Goal: Task Accomplishment & Management: Use online tool/utility

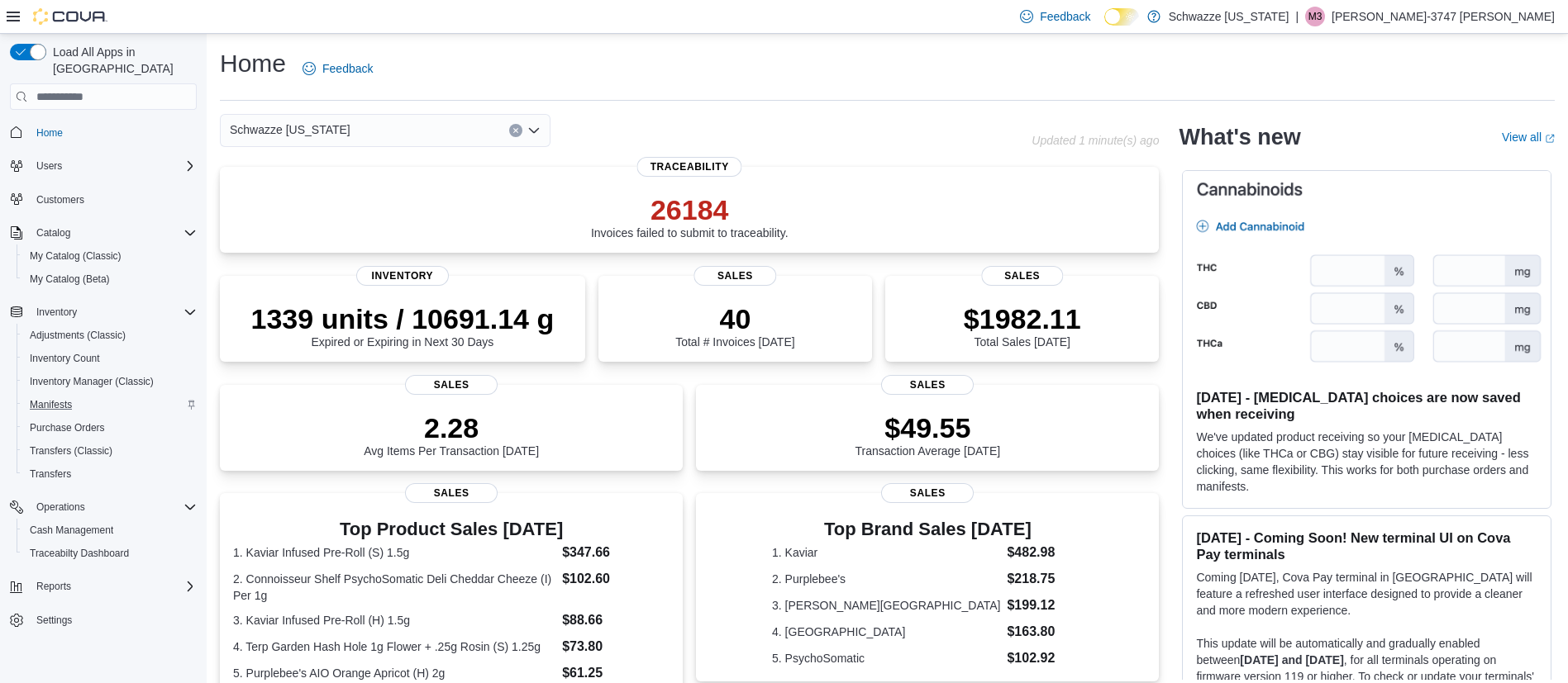
scroll to position [124, 0]
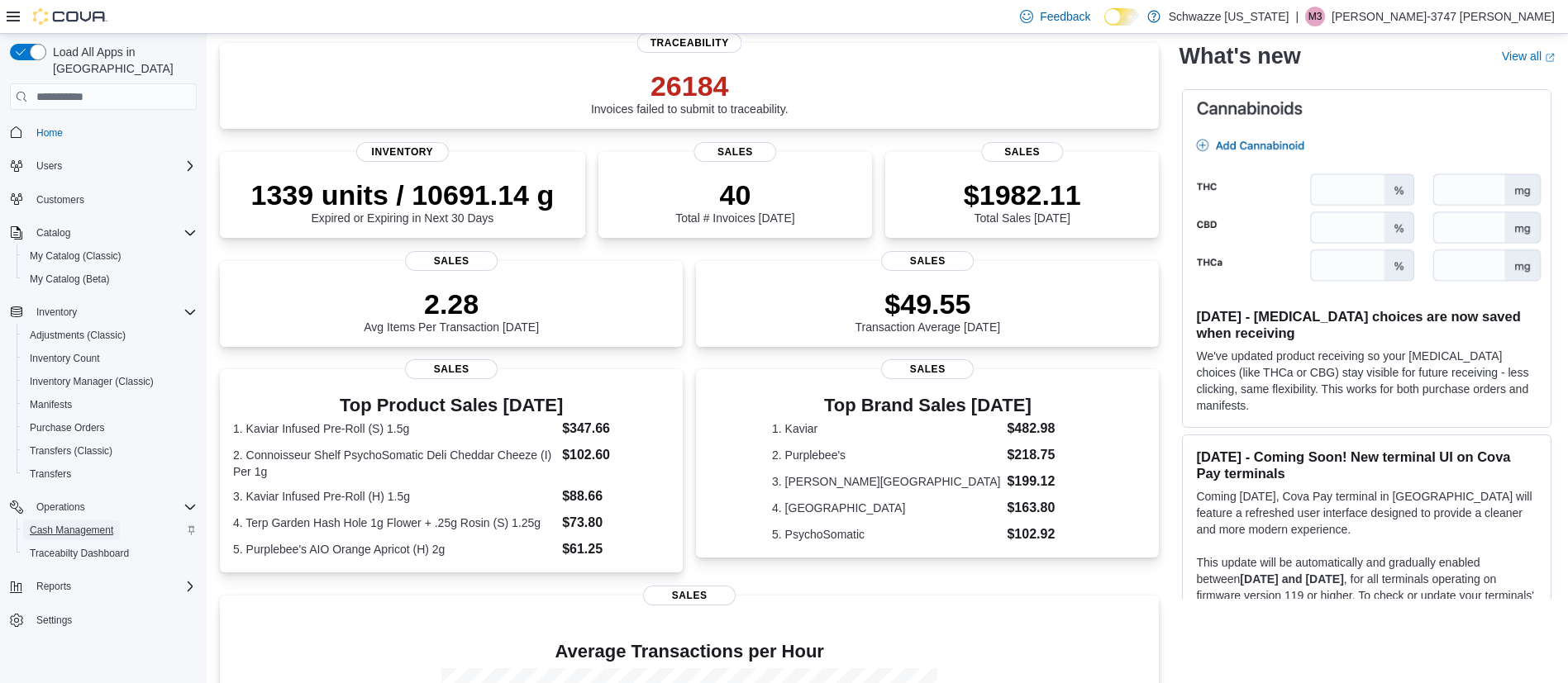
click at [77, 524] on span "Cash Management" at bounding box center [71, 530] width 84 height 13
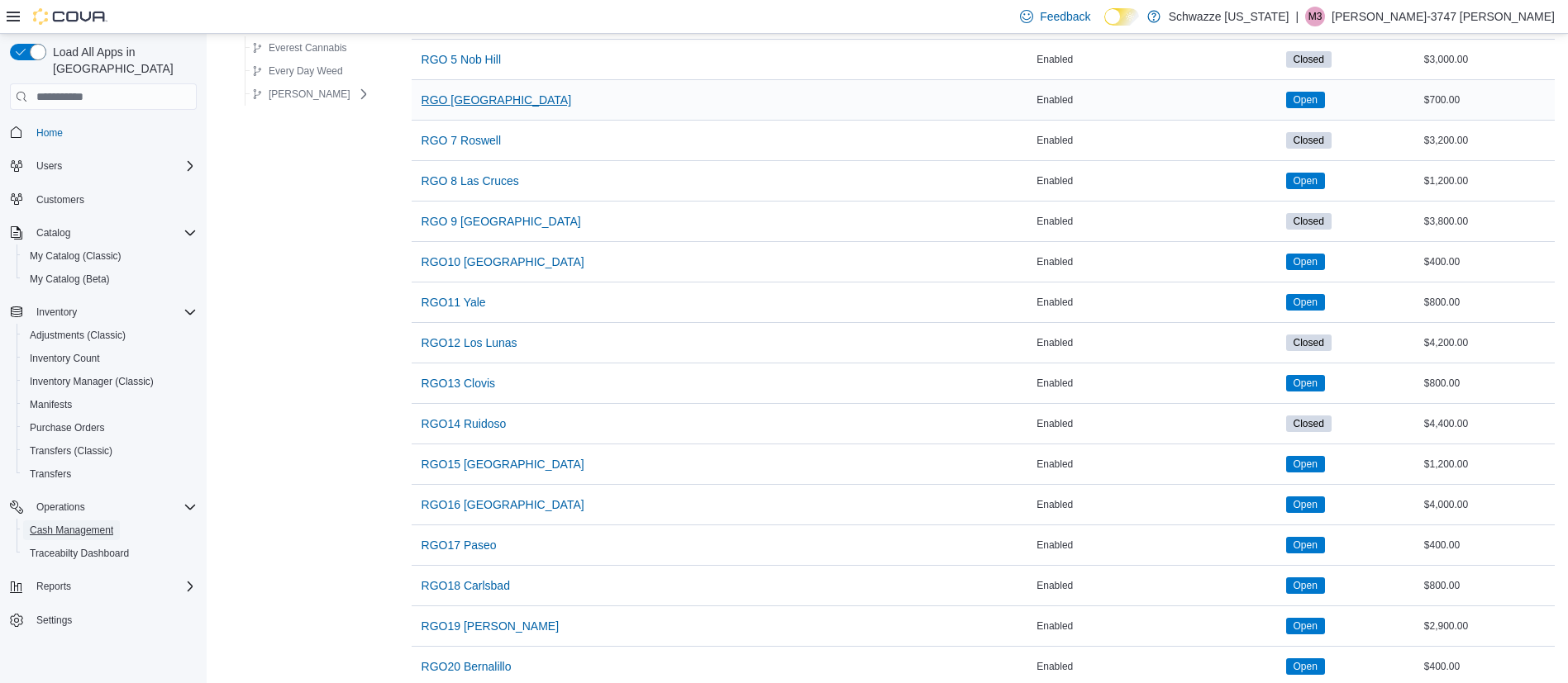
scroll to position [992, 0]
click at [482, 342] on span "RGO12 Los Lunas" at bounding box center [469, 342] width 96 height 16
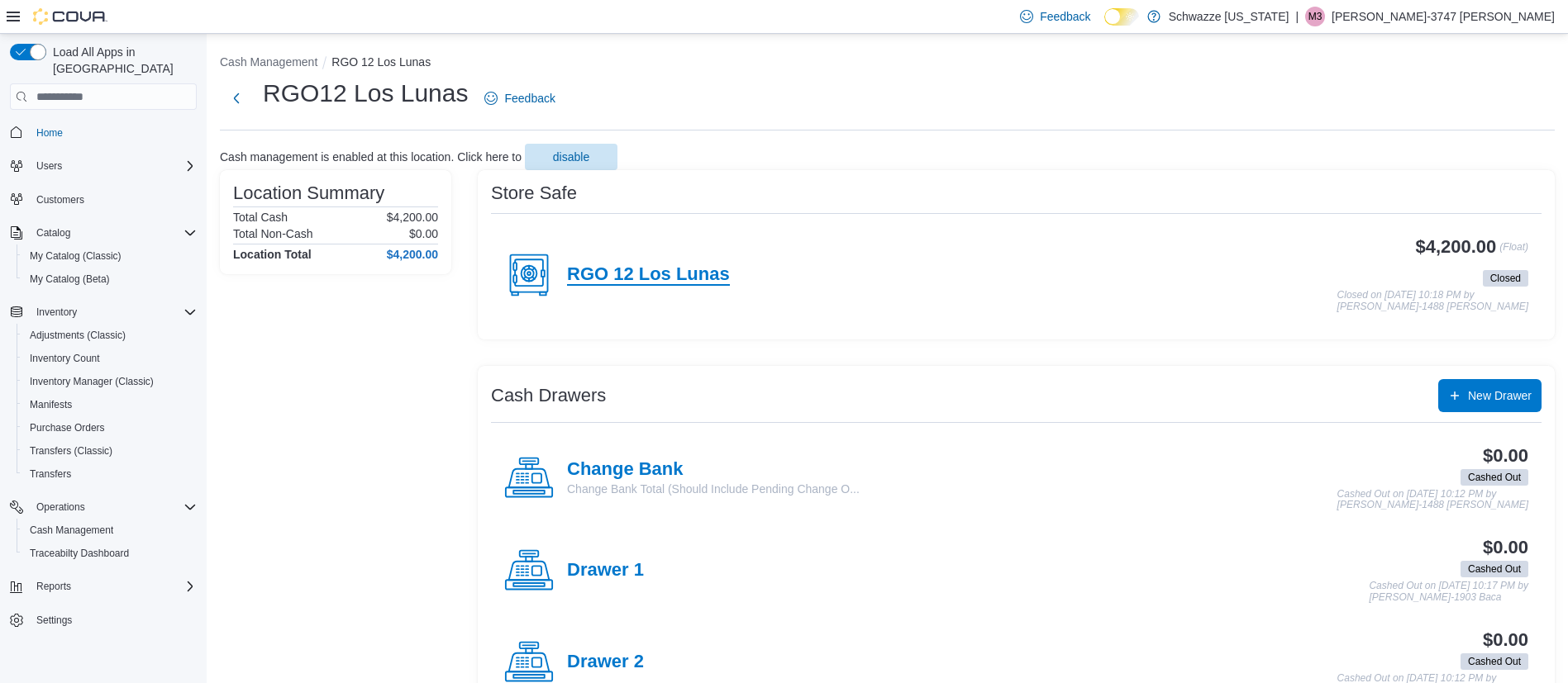
click at [679, 282] on h4 "RGO 12 Los Lunas" at bounding box center [649, 275] width 163 height 22
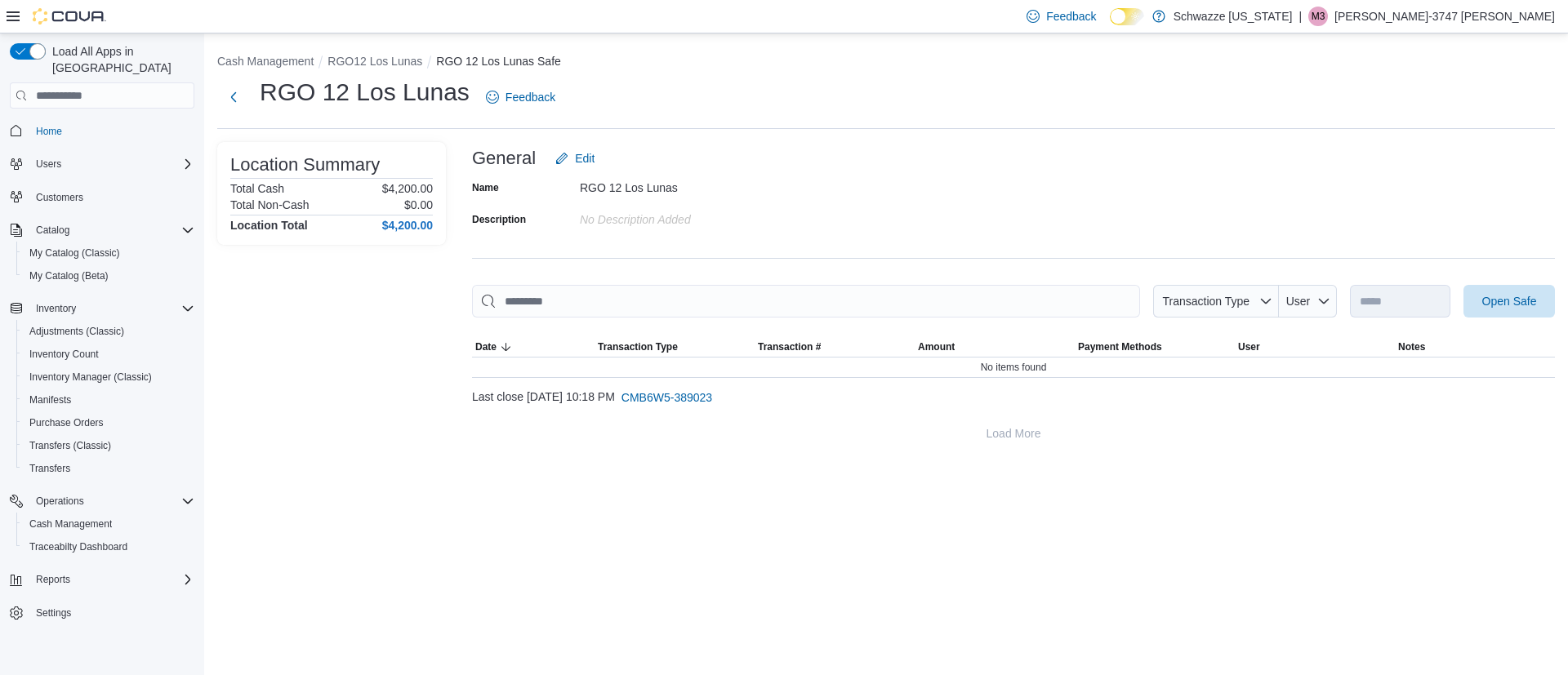
click at [1548, 332] on div at bounding box center [1013, 327] width 1083 height 20
click at [1499, 292] on span "Open Safe" at bounding box center [1509, 301] width 72 height 32
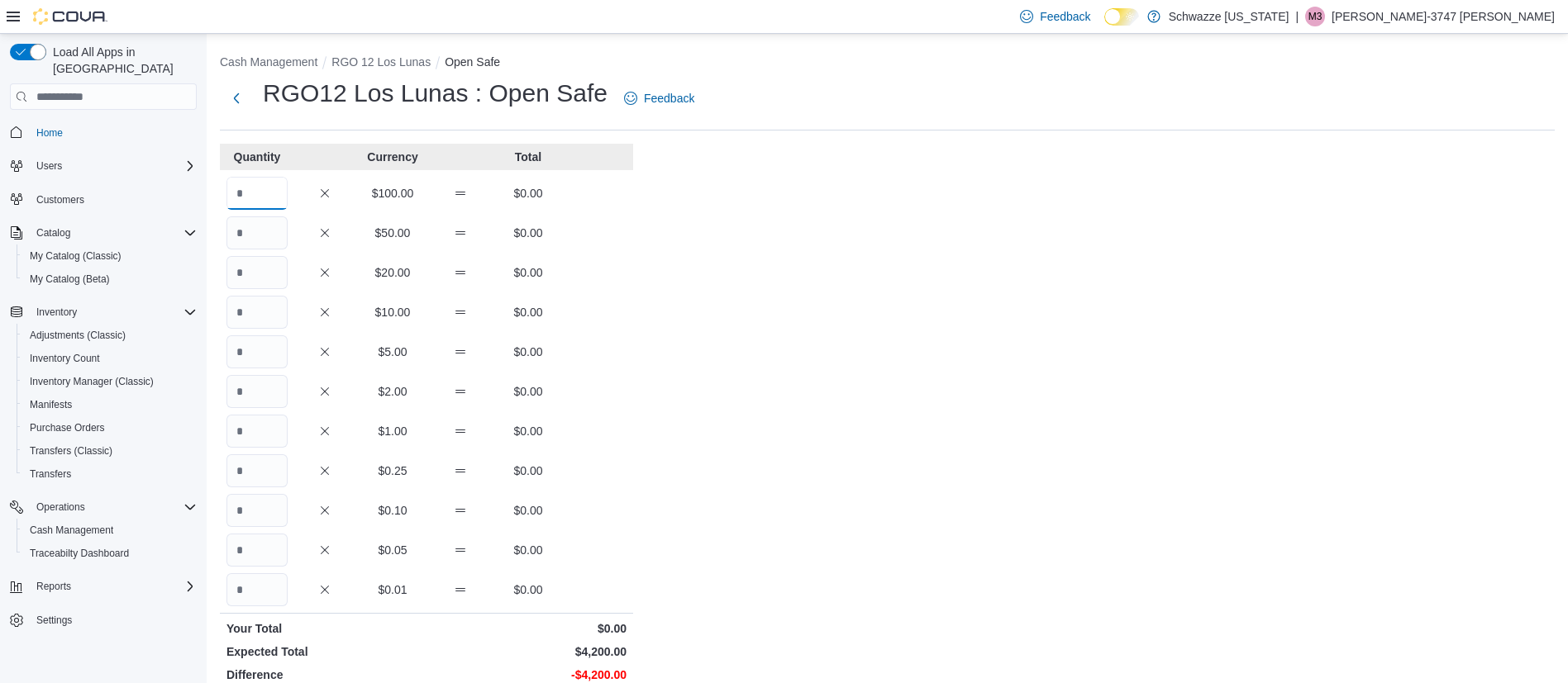
click at [258, 199] on input "Quantity" at bounding box center [257, 194] width 61 height 33
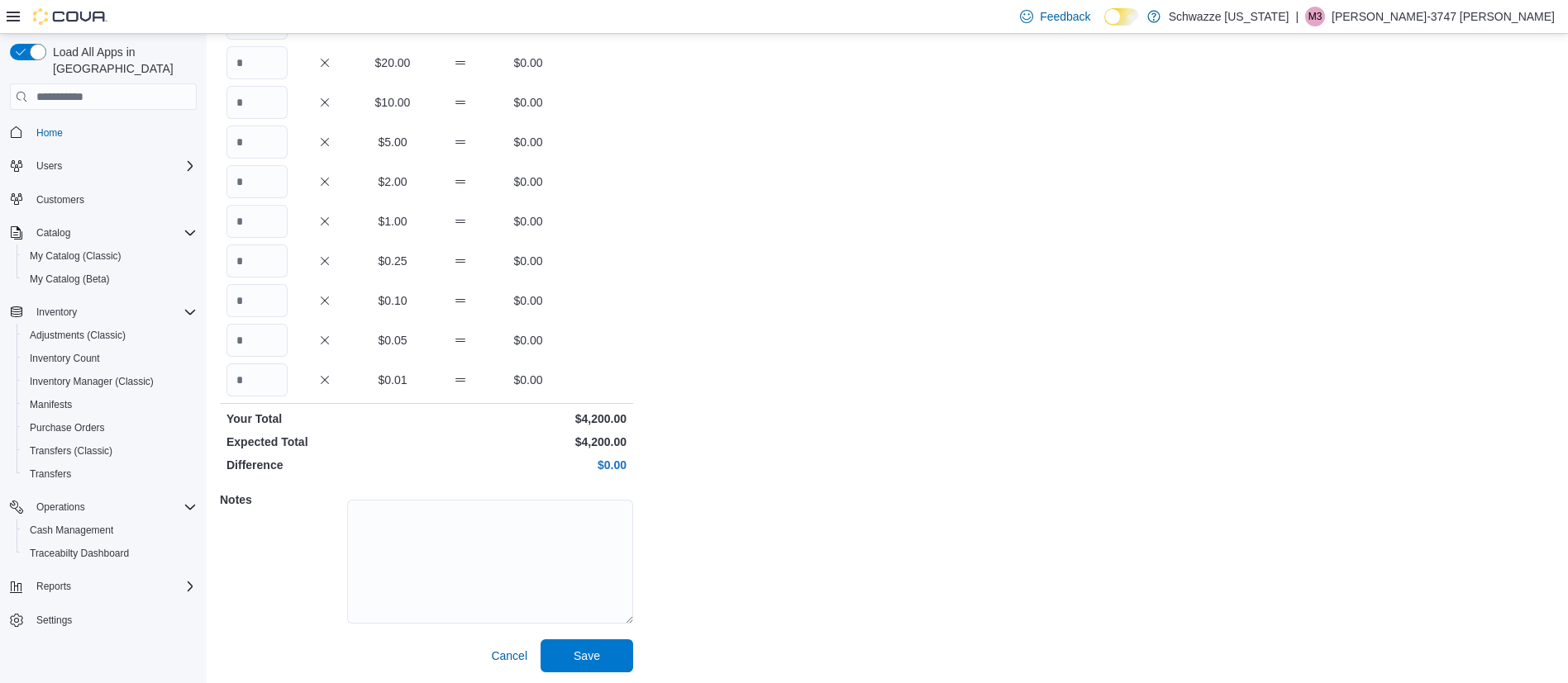
scroll to position [213, 0]
type input "**"
click at [597, 657] on span "Save" at bounding box center [586, 653] width 27 height 16
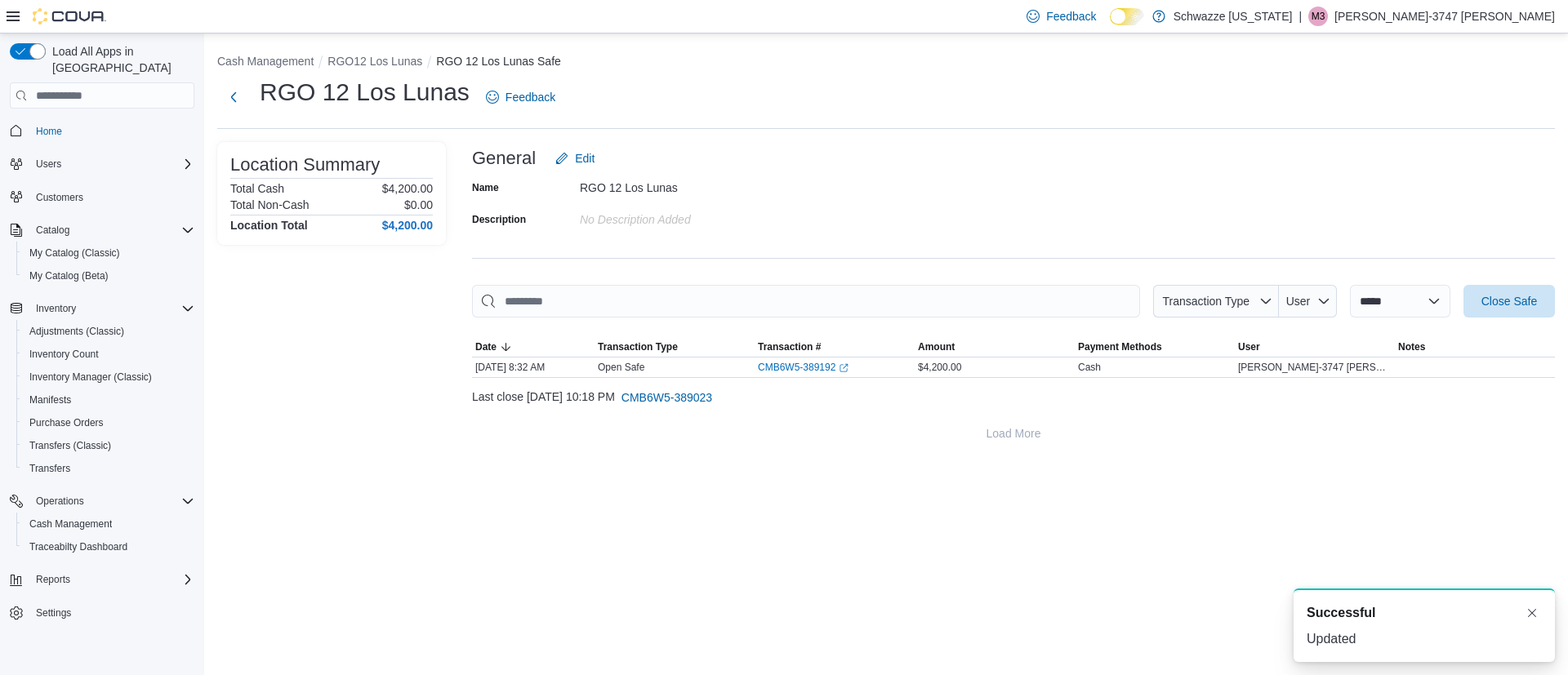
click at [373, 53] on li "RGO12 Los Lunas" at bounding box center [381, 61] width 109 height 16
click at [378, 65] on button "RGO12 Los Lunas" at bounding box center [374, 61] width 95 height 13
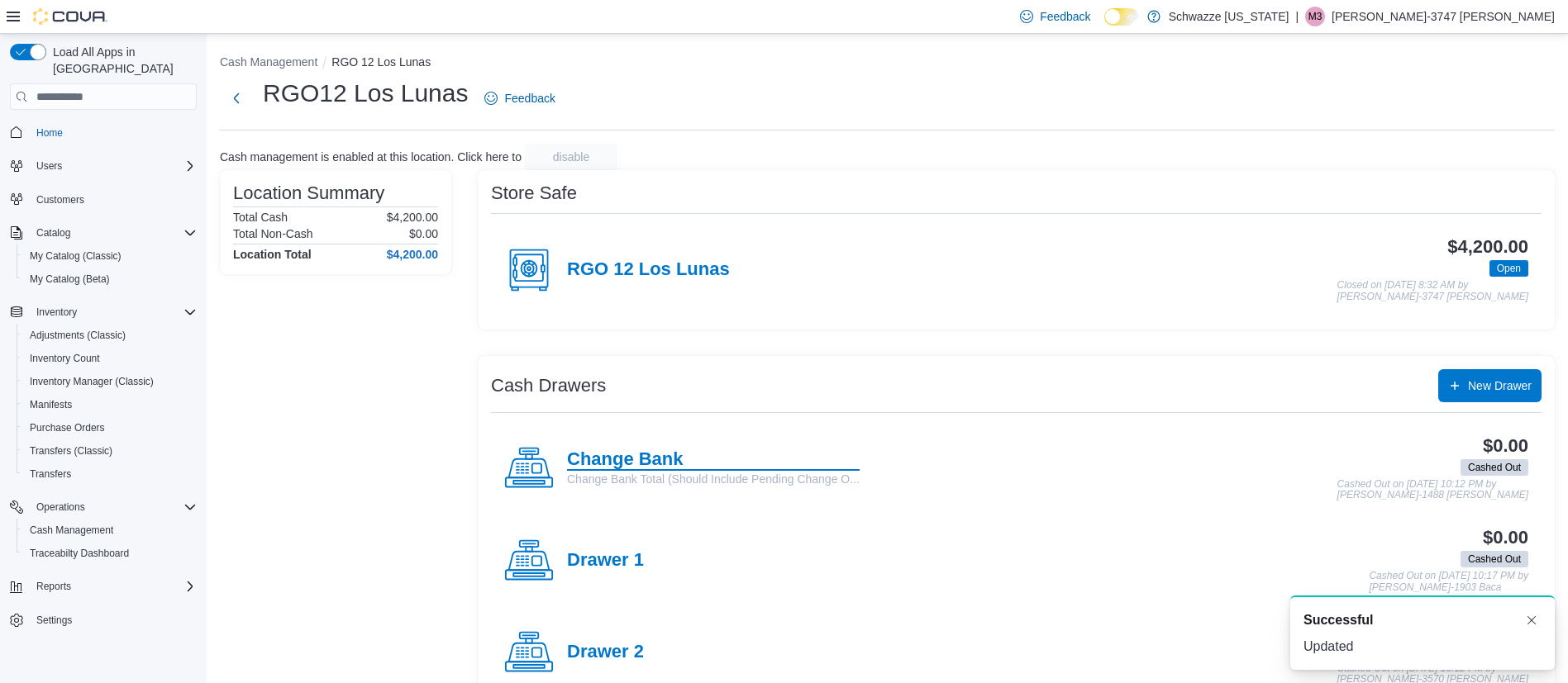
click at [611, 464] on h4 "Change Bank" at bounding box center [714, 460] width 292 height 22
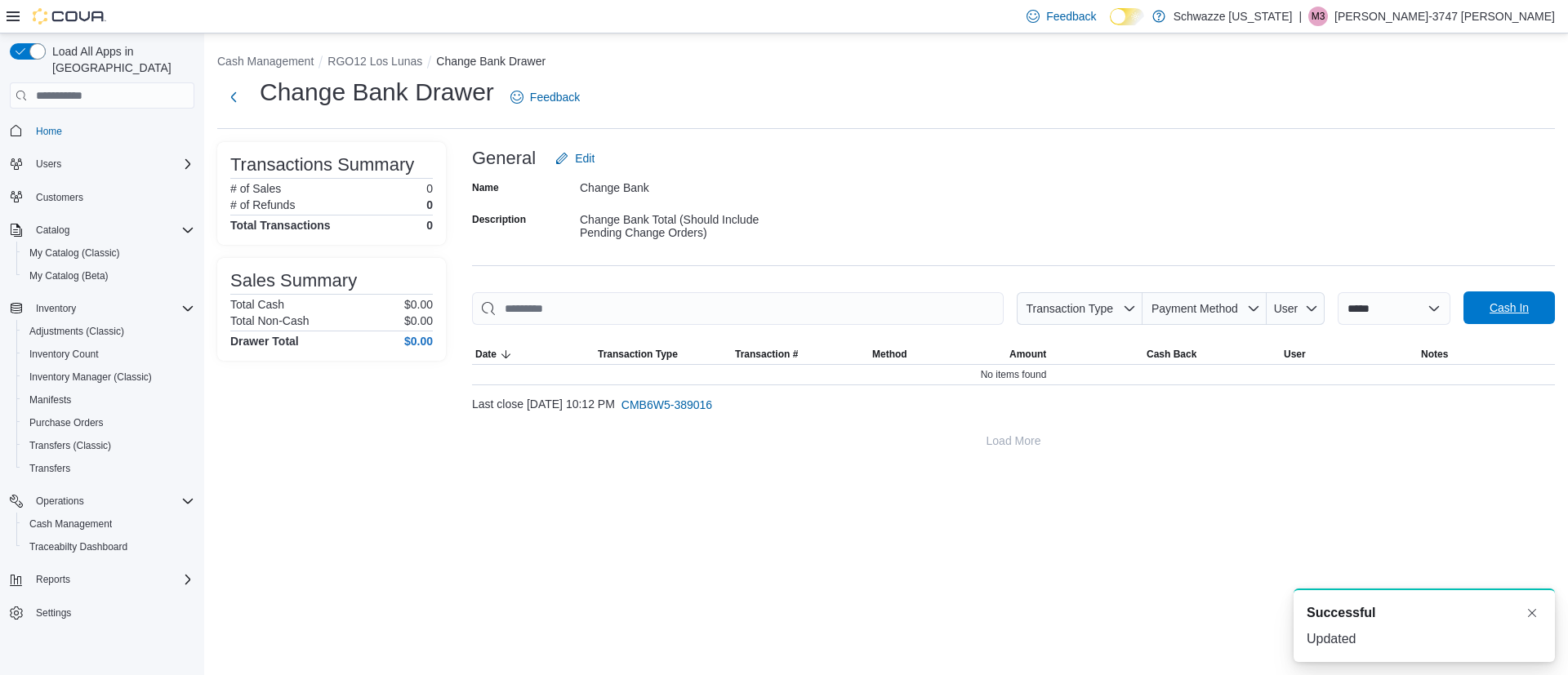
click at [1498, 297] on span "Cash In" at bounding box center [1509, 308] width 72 height 32
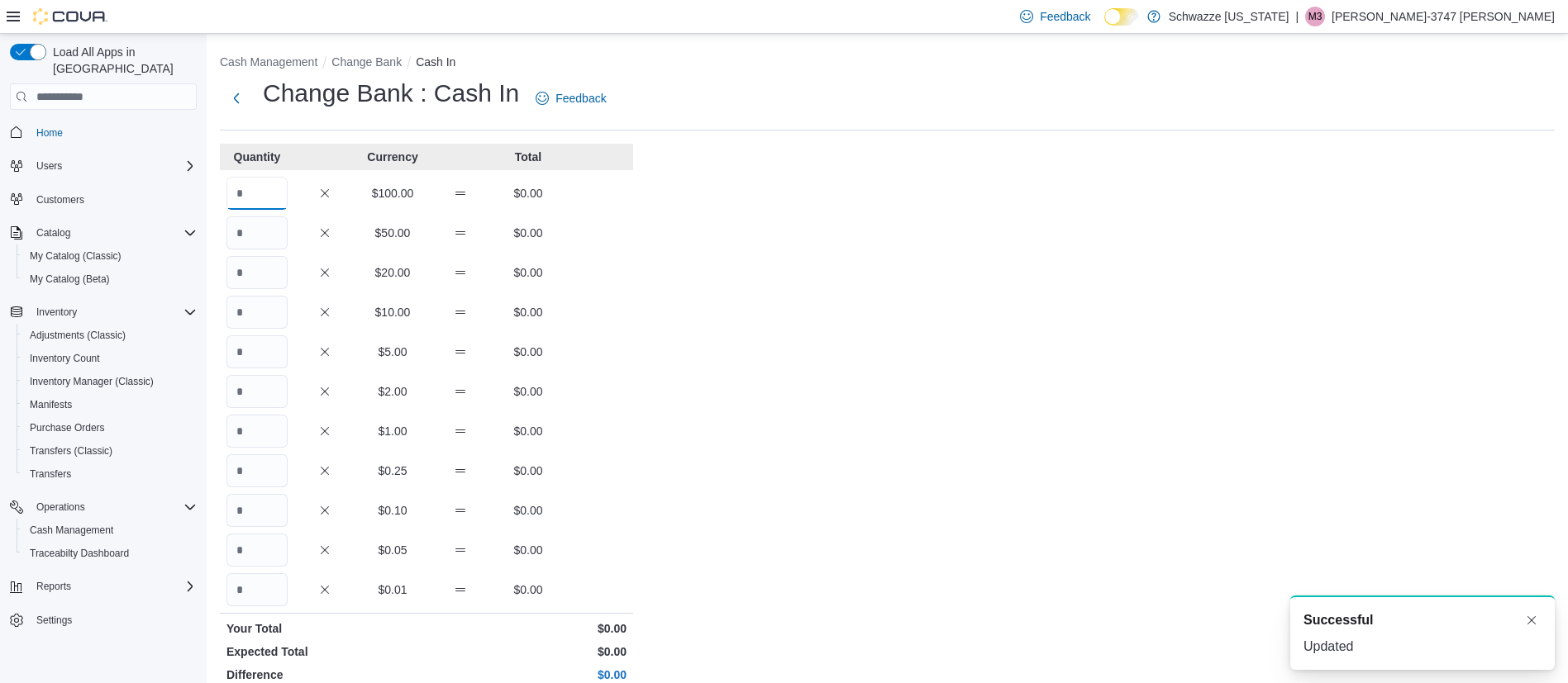
click at [267, 196] on input "Quantity" at bounding box center [257, 194] width 61 height 33
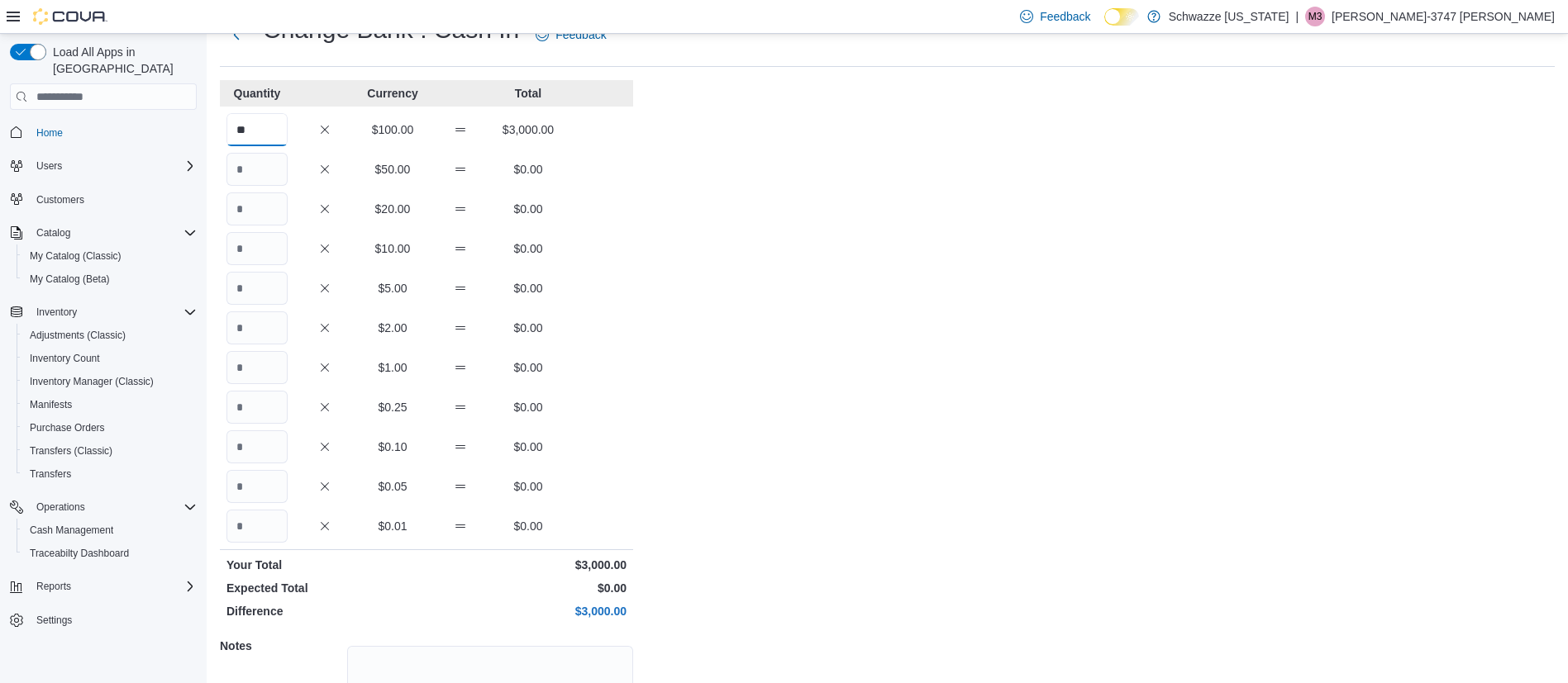
scroll to position [213, 0]
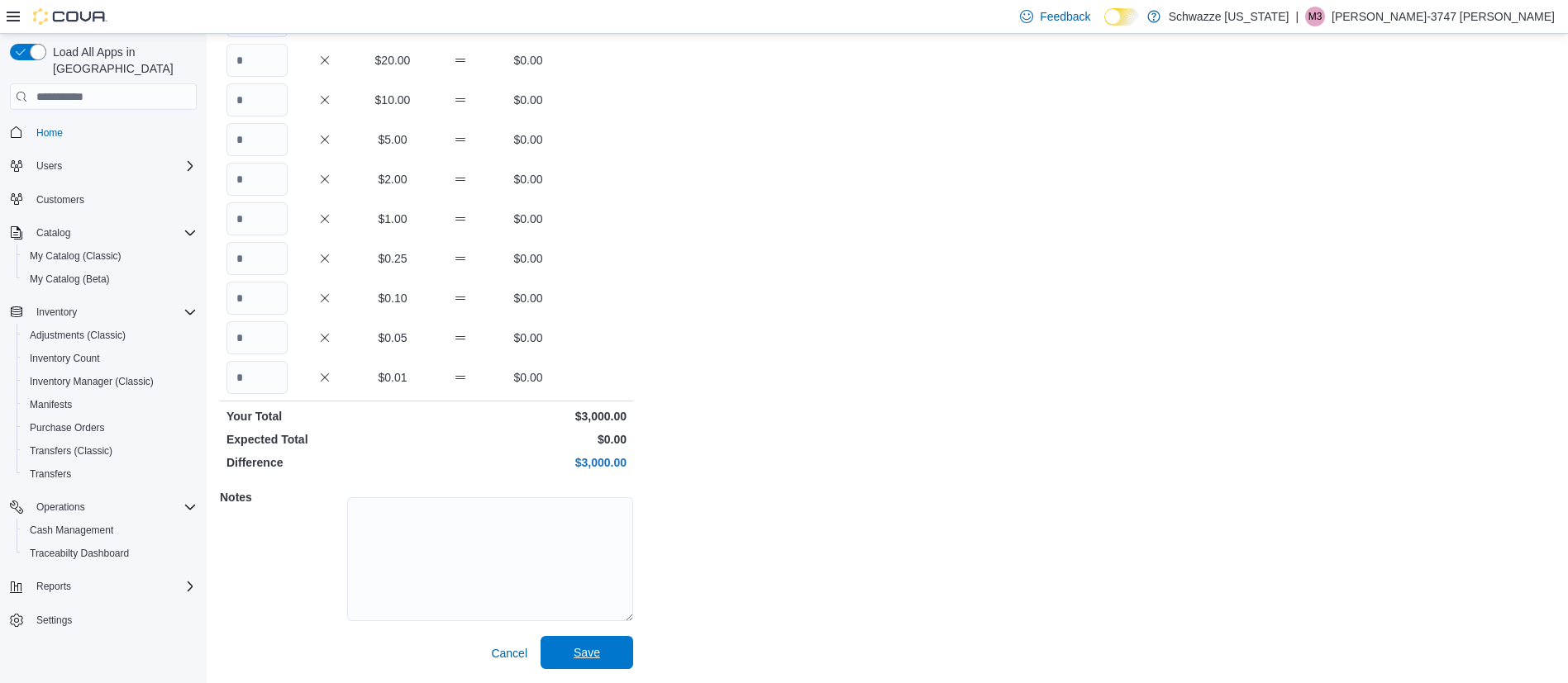
type input "**"
click at [596, 650] on span "Save" at bounding box center [586, 653] width 27 height 16
